Goal: Task Accomplishment & Management: Use online tool/utility

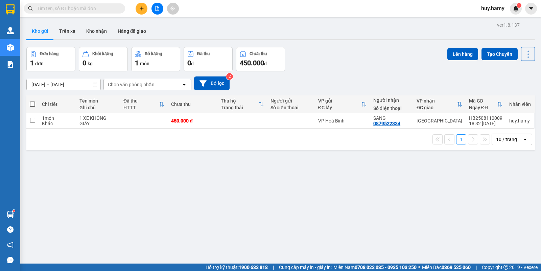
click at [32, 104] on span at bounding box center [32, 103] width 5 height 5
click at [32, 101] on input "checkbox" at bounding box center [32, 101] width 0 height 0
checkbox input "true"
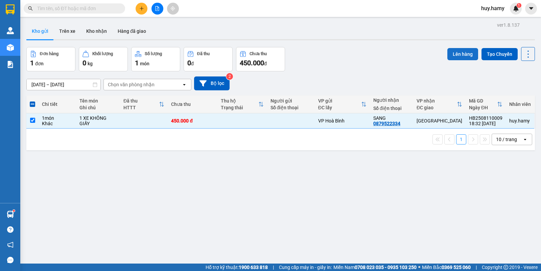
click at [457, 53] on button "Lên hàng" at bounding box center [462, 54] width 31 height 12
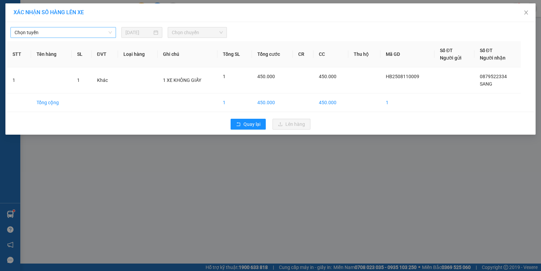
click at [78, 30] on span "Chọn tuyến" at bounding box center [63, 32] width 97 height 10
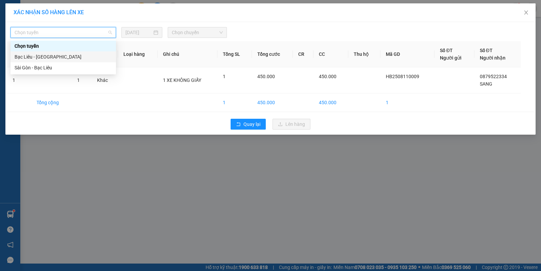
click at [53, 53] on div "Bạc Liêu - [GEOGRAPHIC_DATA]" at bounding box center [63, 56] width 97 height 7
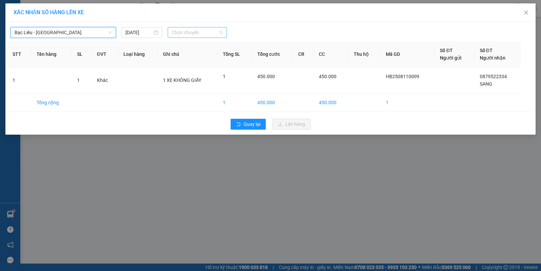
click at [207, 31] on span "Chọn chuyến" at bounding box center [197, 32] width 51 height 10
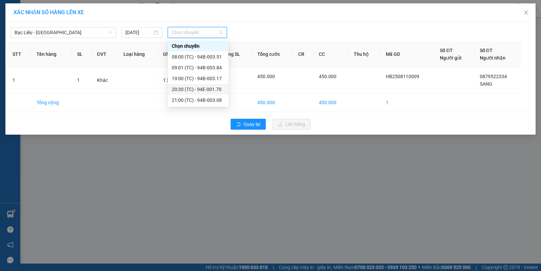
click at [213, 85] on div "20:30 (TC) - 94E-001.70" at bounding box center [198, 89] width 61 height 11
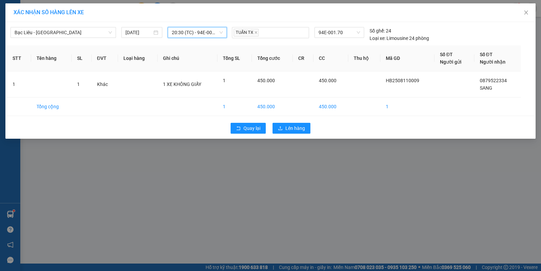
click at [217, 34] on span "20:30 (TC) - 94E-001.70" at bounding box center [197, 32] width 51 height 10
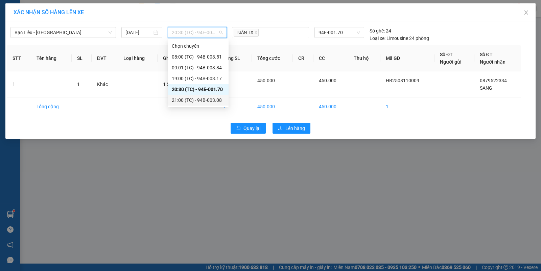
click at [199, 100] on div "21:00 (TC) - 94B-003.08" at bounding box center [198, 99] width 53 height 7
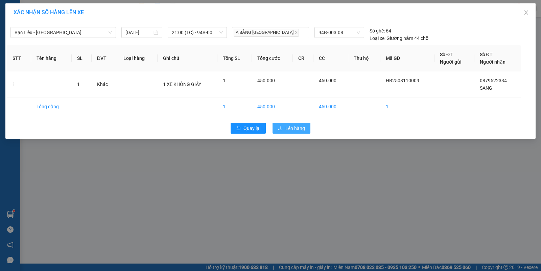
click at [285, 124] on span "Lên hàng" at bounding box center [295, 127] width 20 height 7
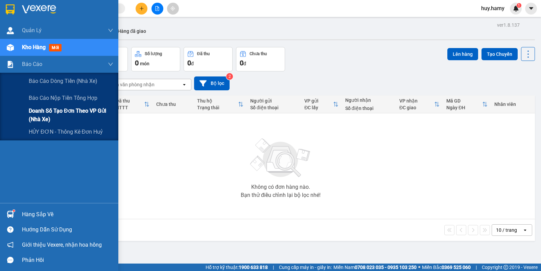
click at [52, 112] on span "Doanh số tạo đơn theo VP gửi (nhà xe)" at bounding box center [71, 115] width 85 height 17
